Goal: Find specific page/section: Find specific page/section

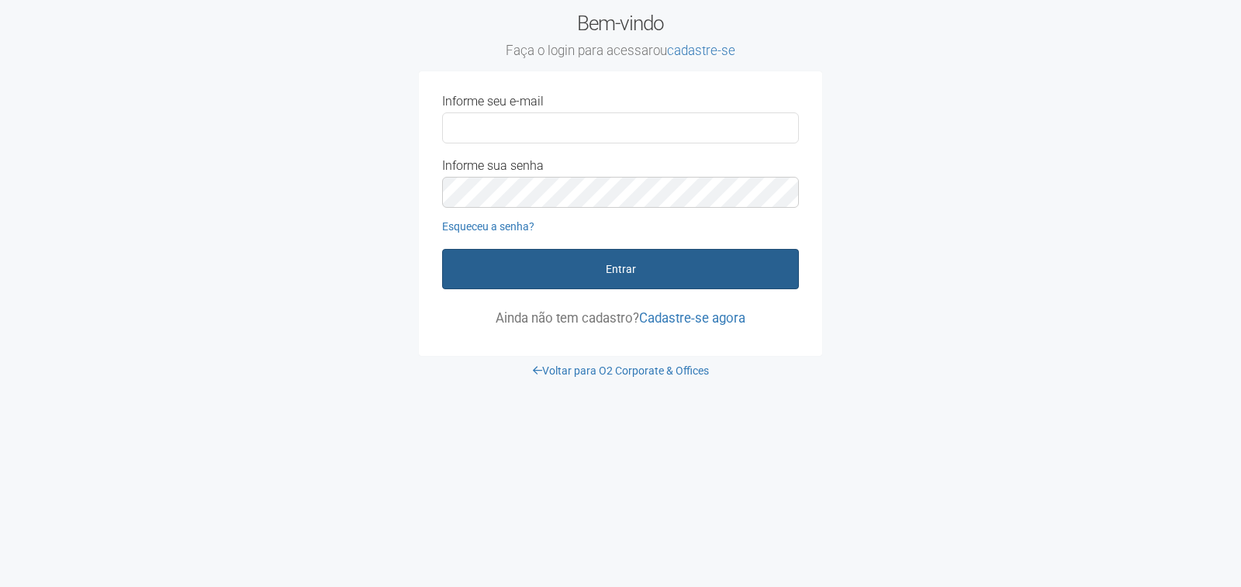
type input "**********"
click at [559, 261] on button "Entrar" at bounding box center [620, 269] width 357 height 40
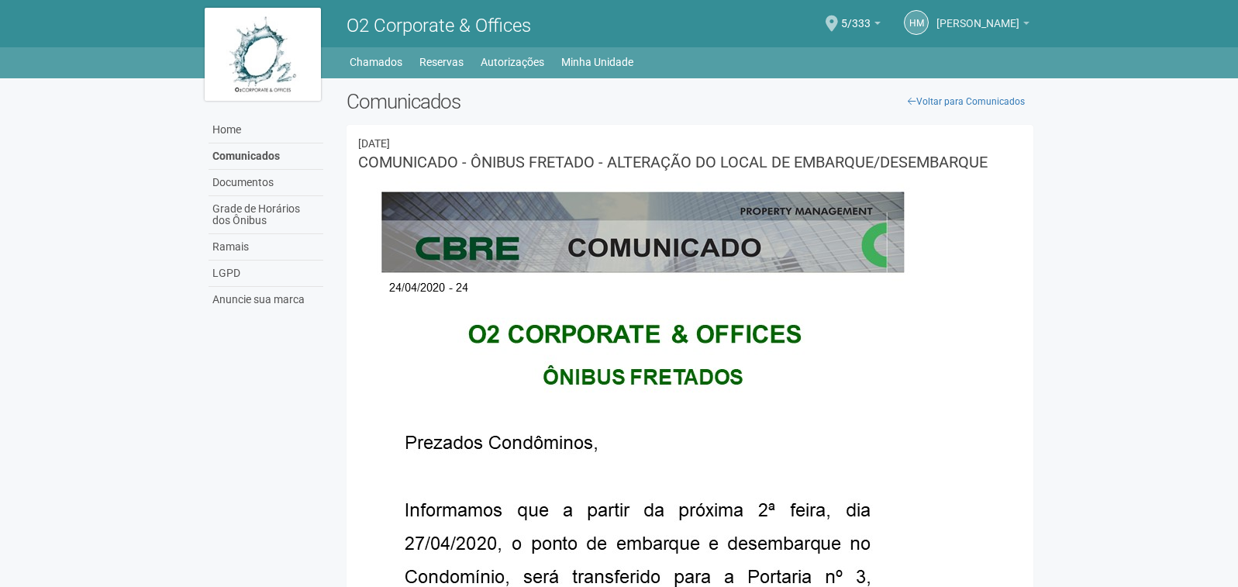
click at [968, 22] on span "Helen Muniz da Silva" at bounding box center [978, 15] width 83 height 27
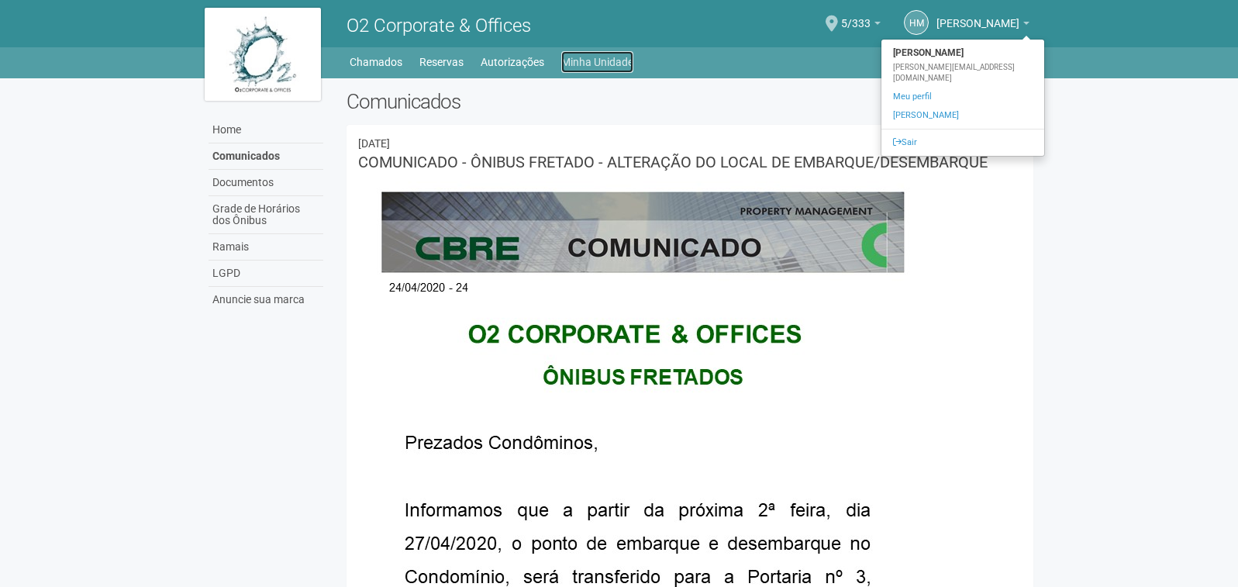
click at [566, 58] on link "Minha Unidade" at bounding box center [597, 62] width 72 height 22
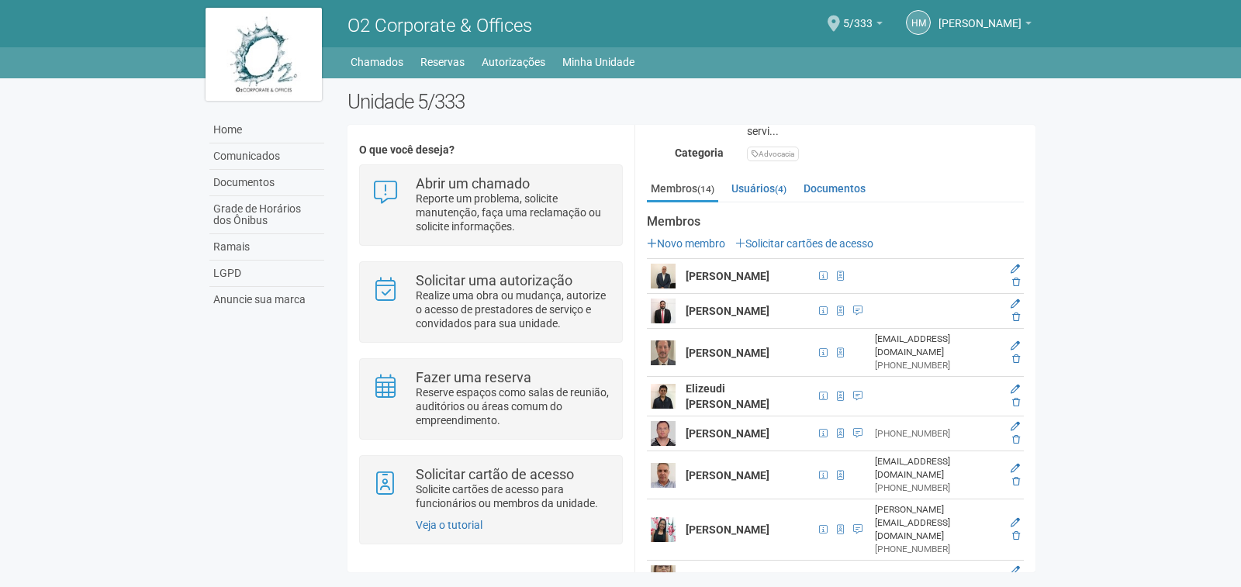
scroll to position [241, 0]
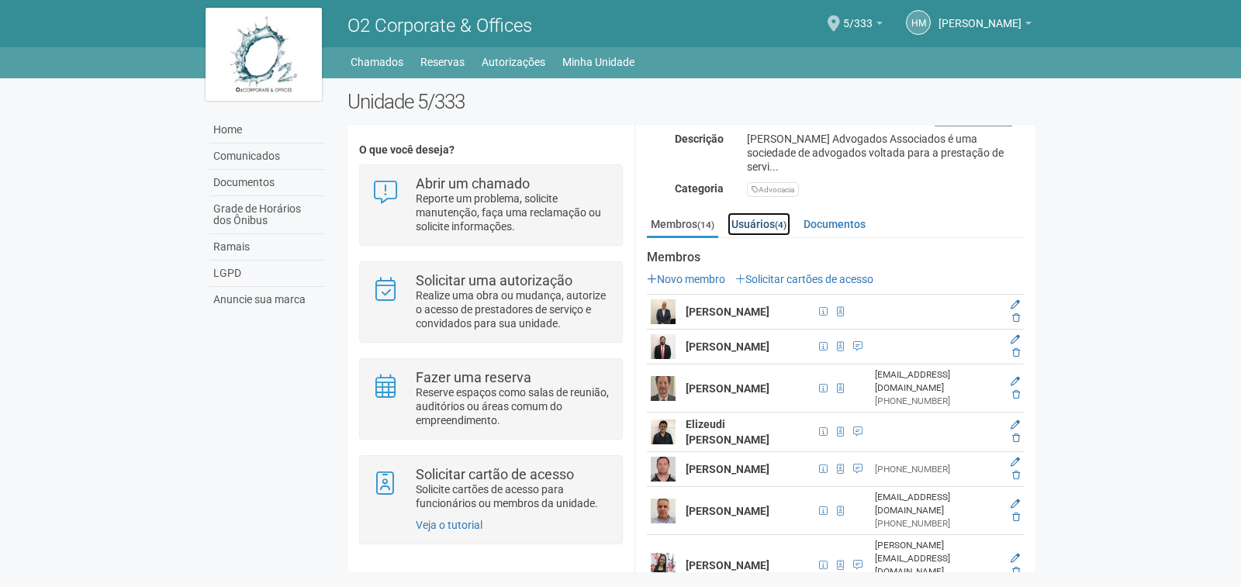
click at [769, 224] on link "Usuários (4)" at bounding box center [758, 223] width 63 height 23
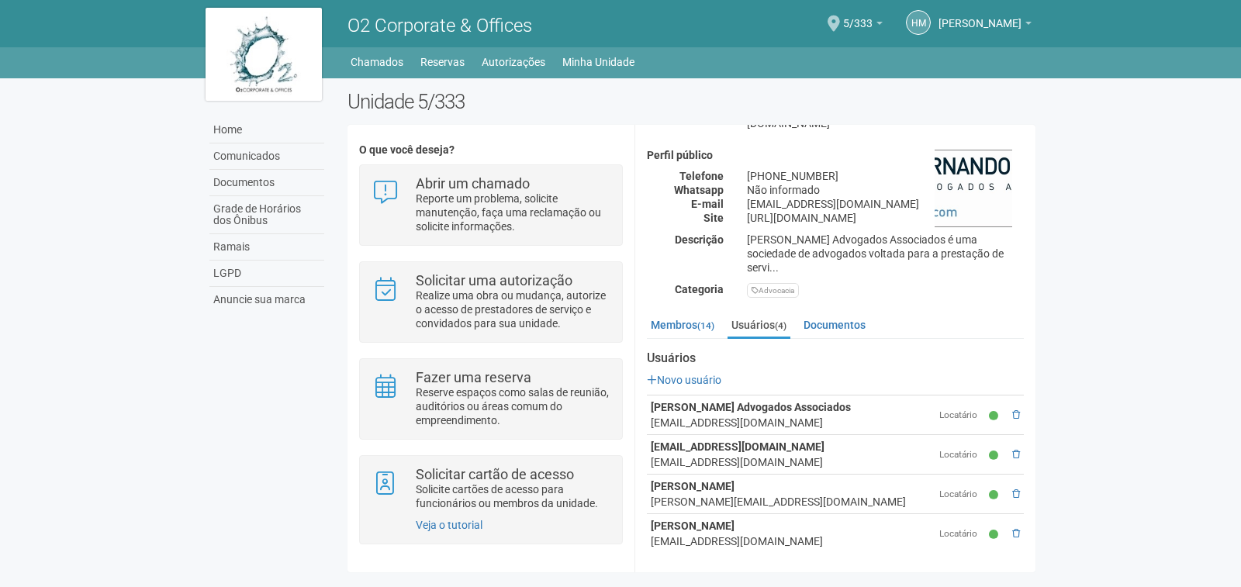
scroll to position [140, 0]
click at [820, 324] on link "Documentos" at bounding box center [835, 324] width 70 height 23
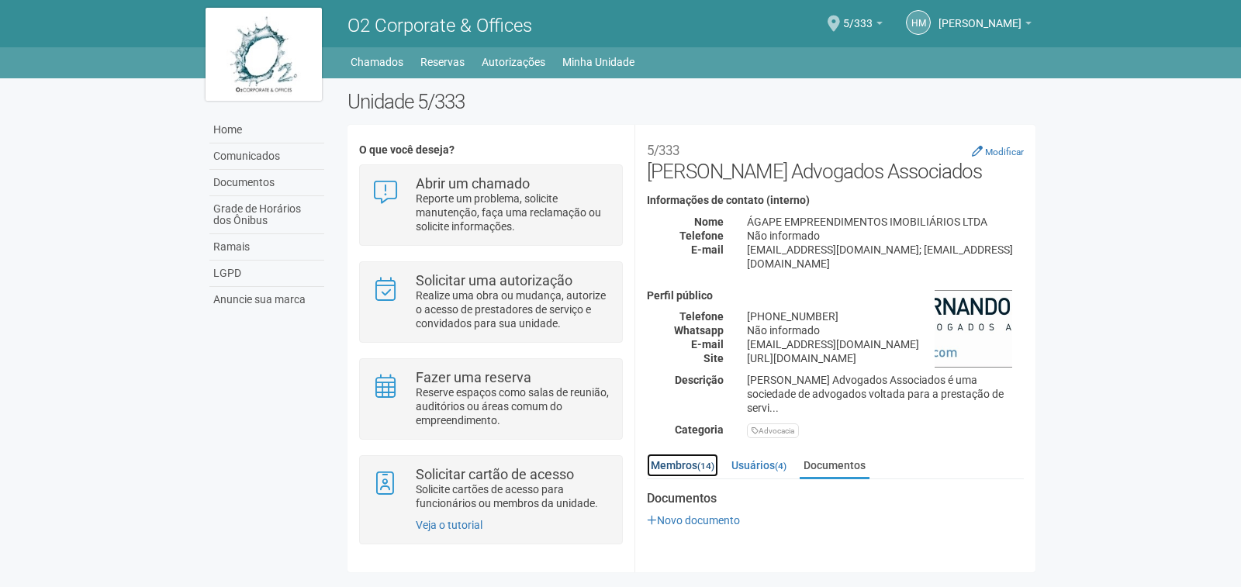
click at [686, 459] on link "Membros (14)" at bounding box center [682, 465] width 71 height 23
